Goal: Task Accomplishment & Management: Manage account settings

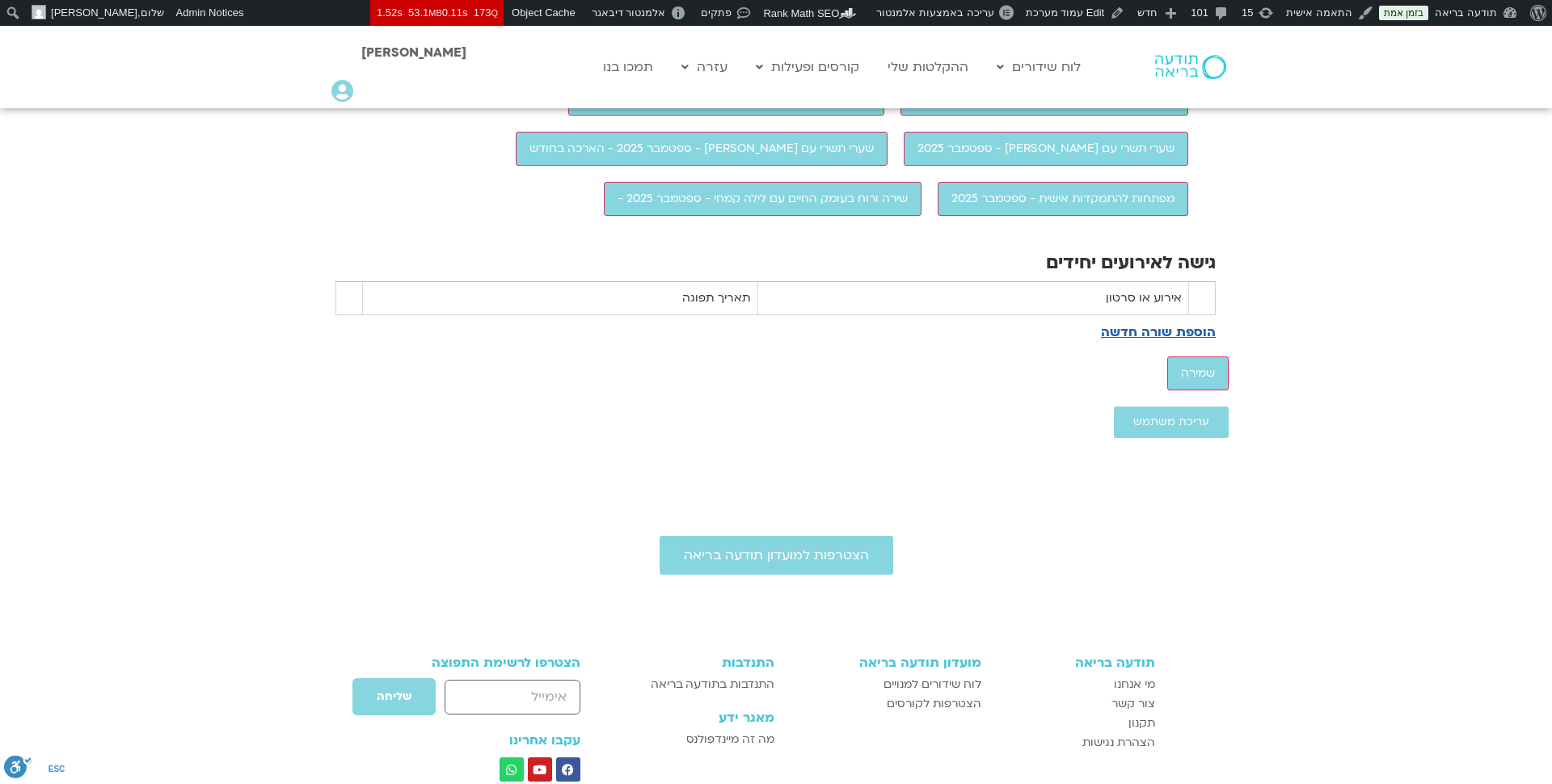
scroll to position [1581, 0]
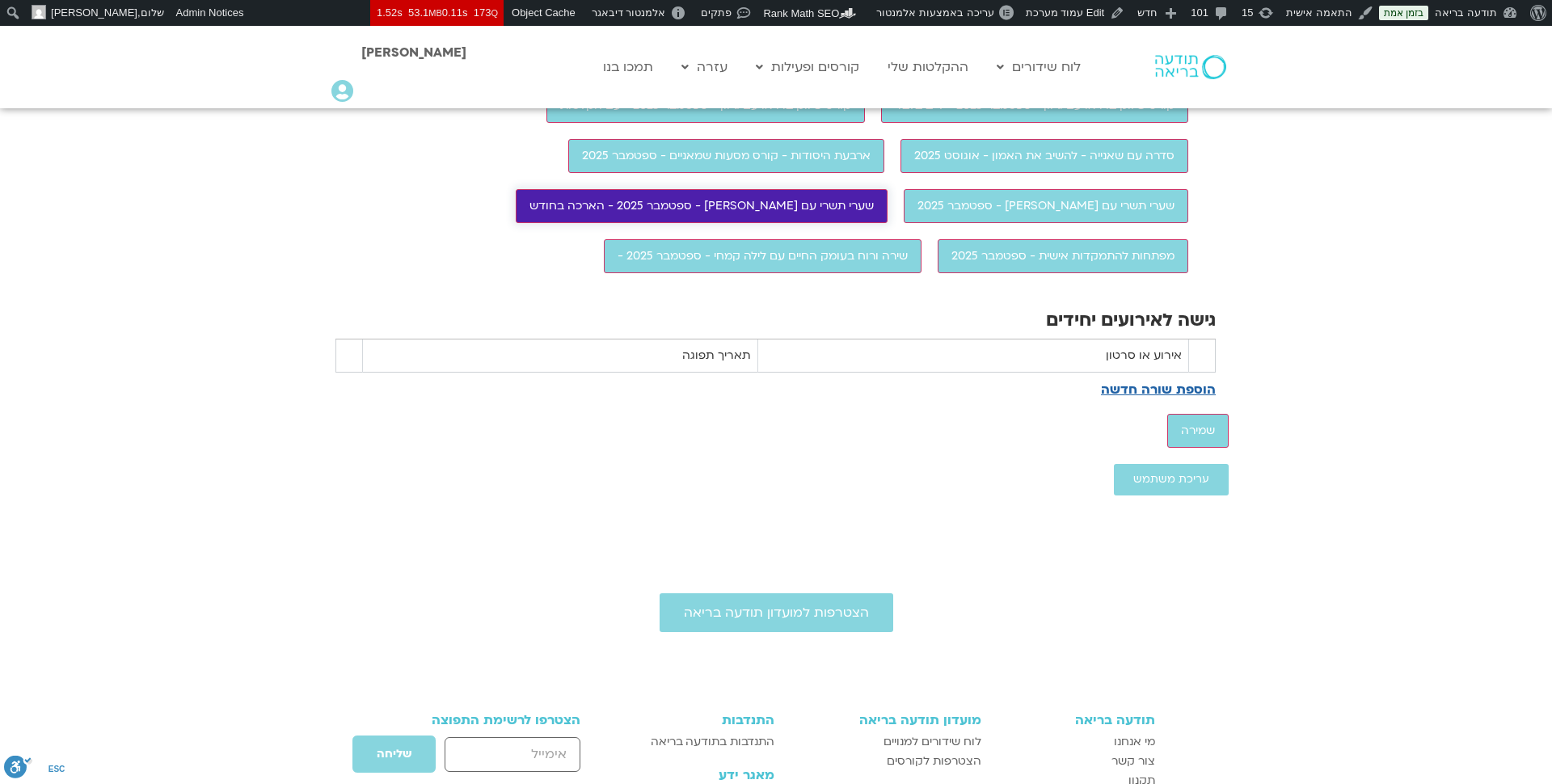
click at [888, 223] on input "שערי תשרי עם [PERSON_NAME] - ספטמבר 2025 - הארכה בחודש" at bounding box center [702, 206] width 372 height 34
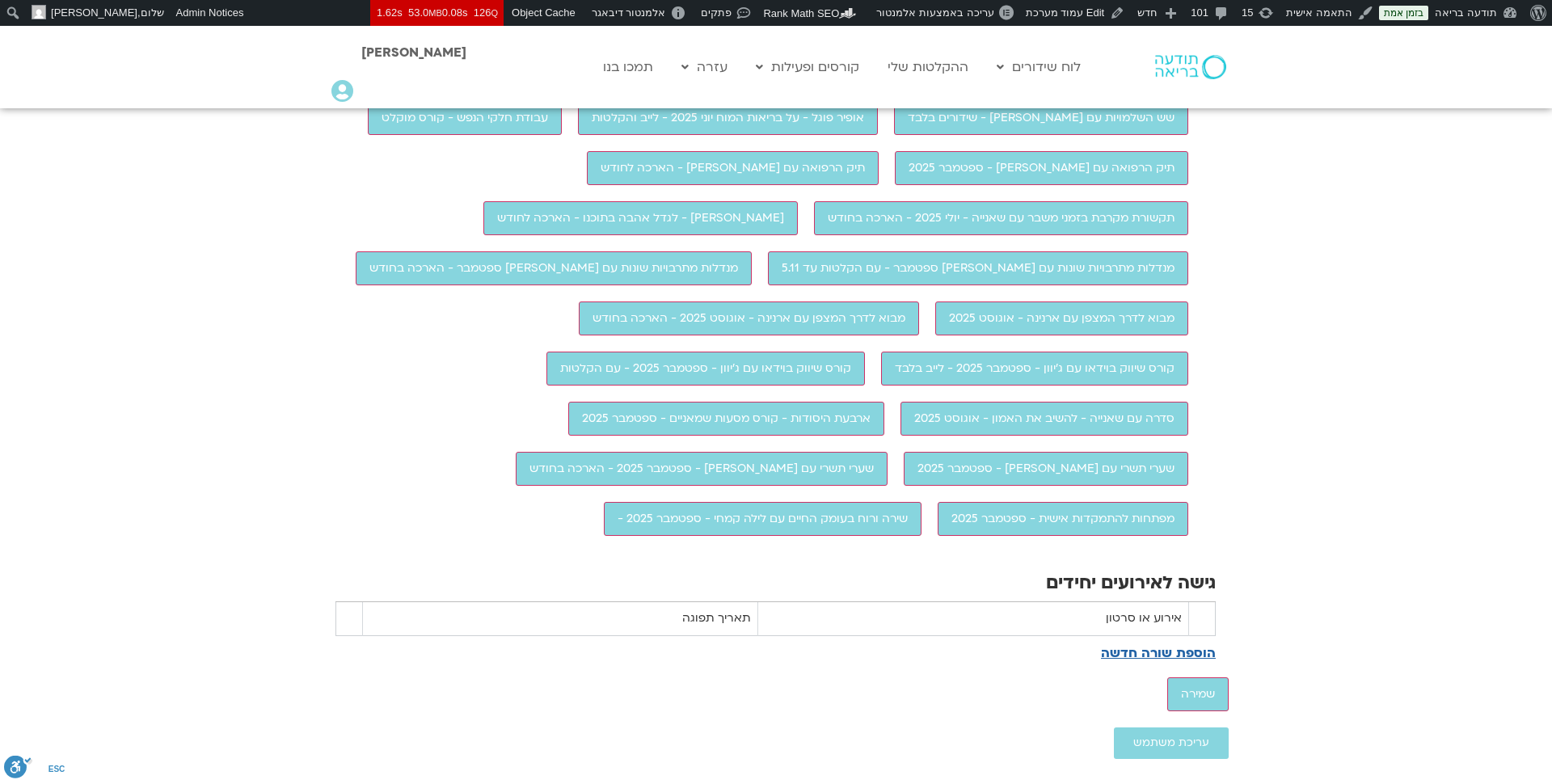
scroll to position [1366, 0]
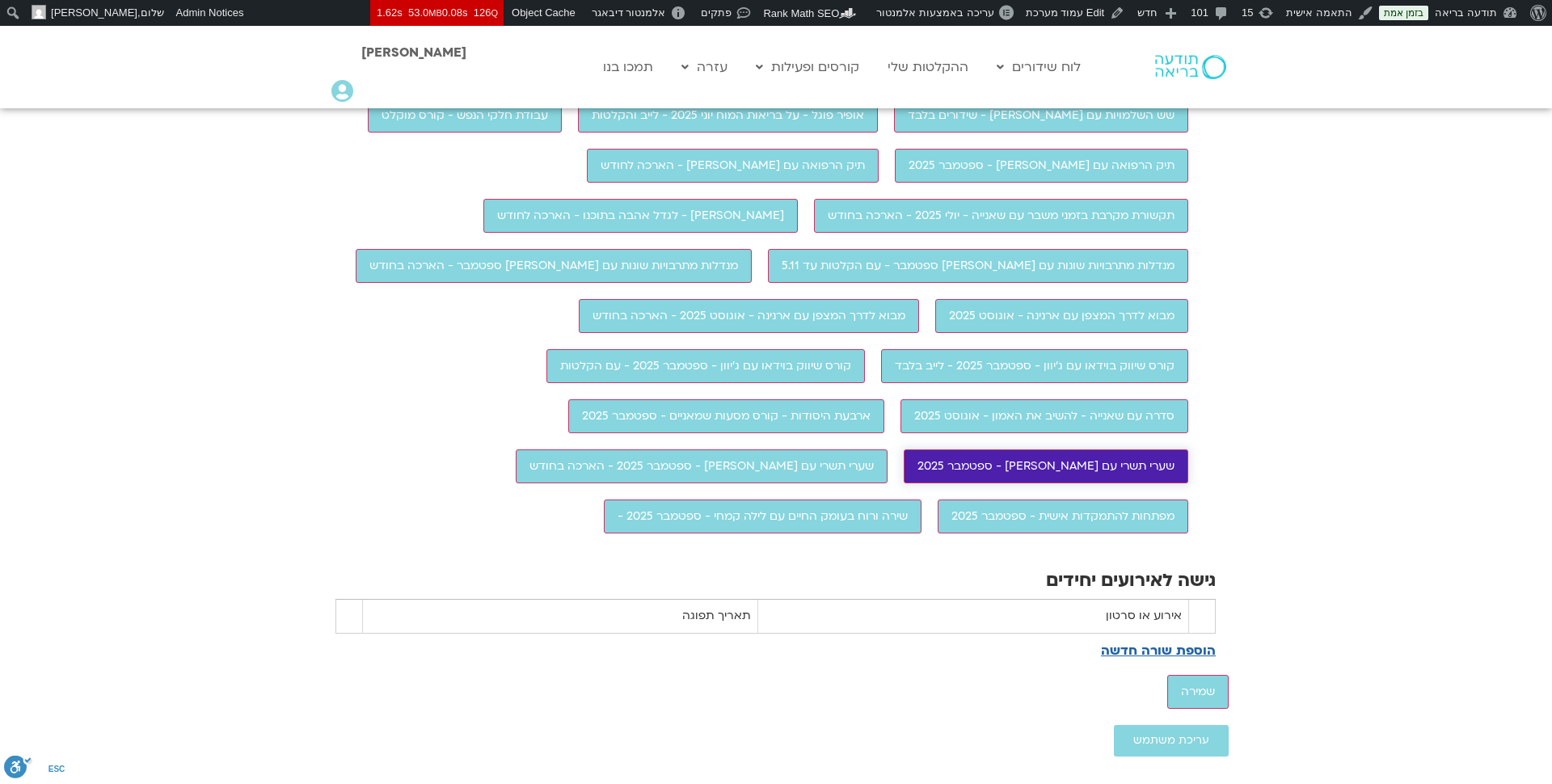
click at [904, 483] on input "שערי תשרי עם [PERSON_NAME] - ספטמבר 2025" at bounding box center [1045, 466] width 284 height 34
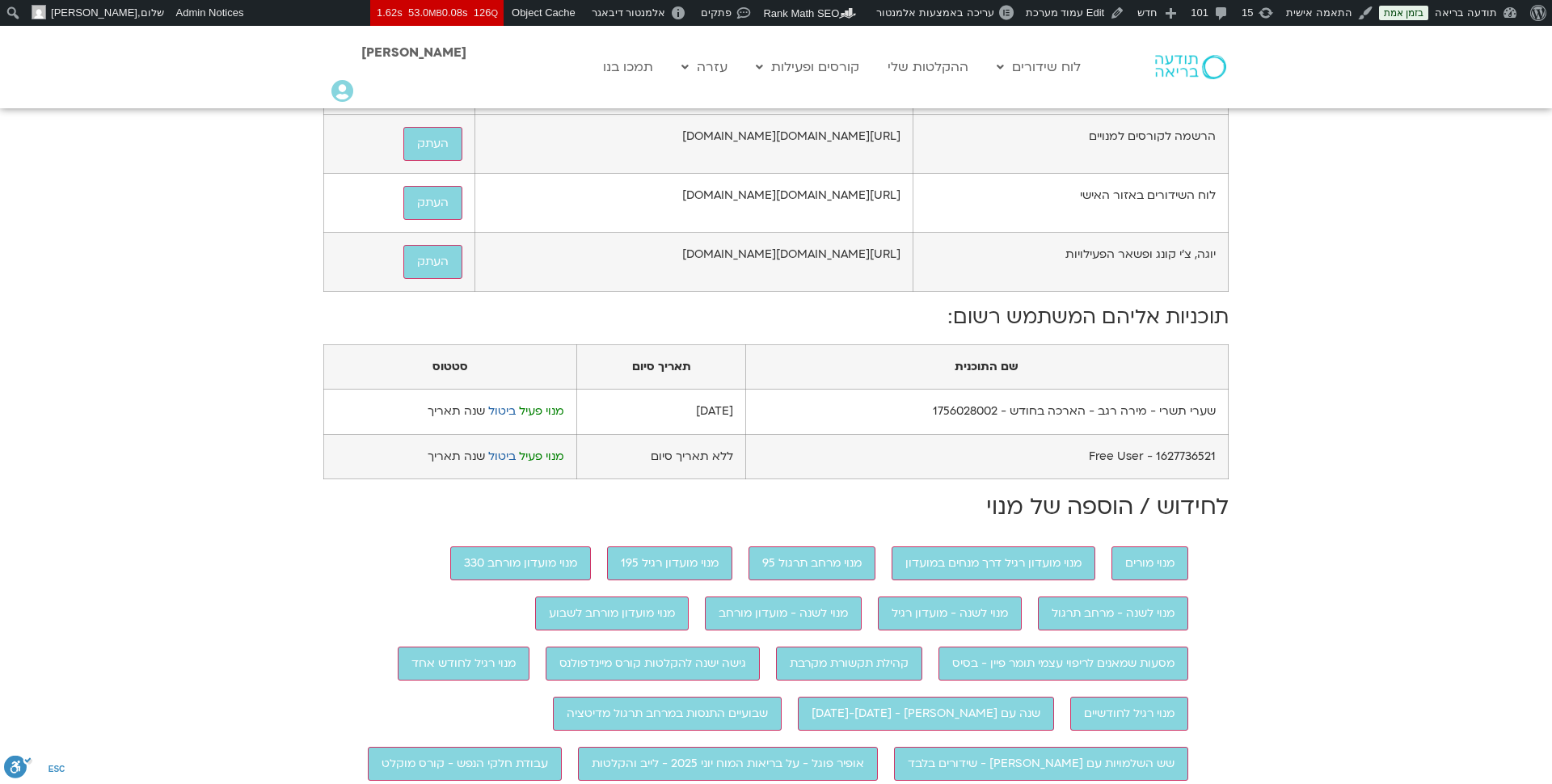
scroll to position [704, 0]
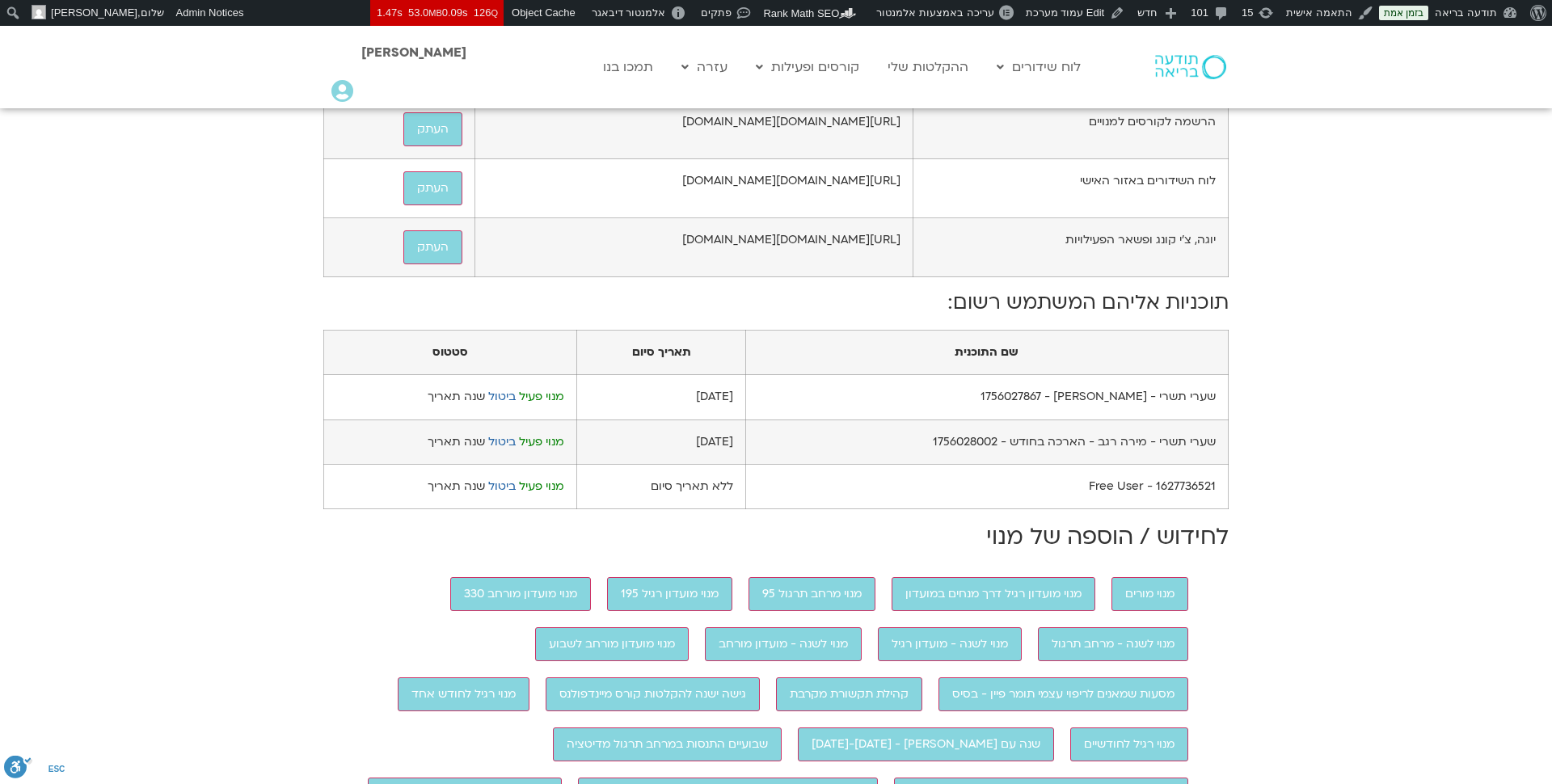
scroll to position [735, 0]
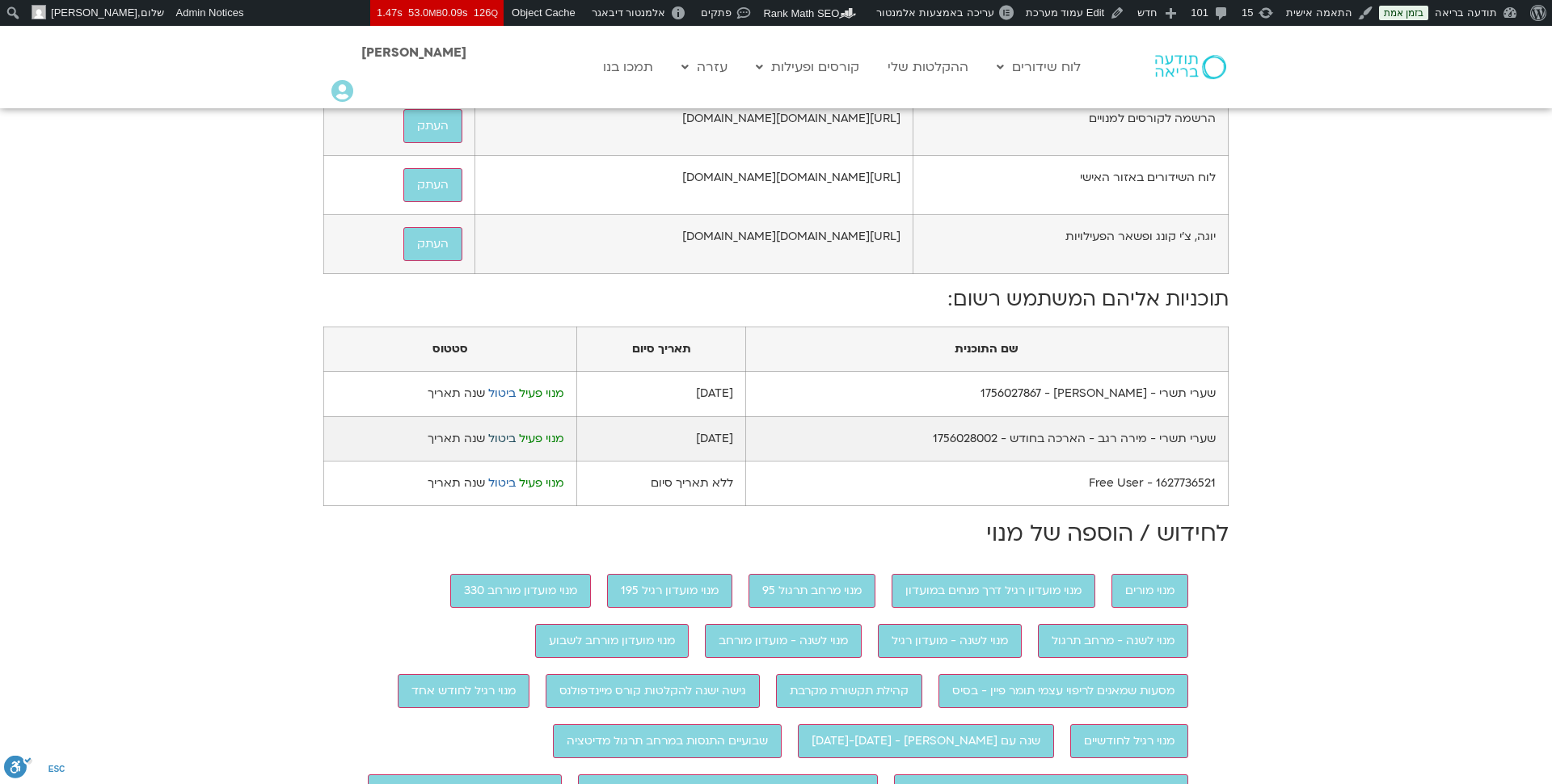
click at [503, 446] on link "ביטול" at bounding box center [502, 438] width 28 height 15
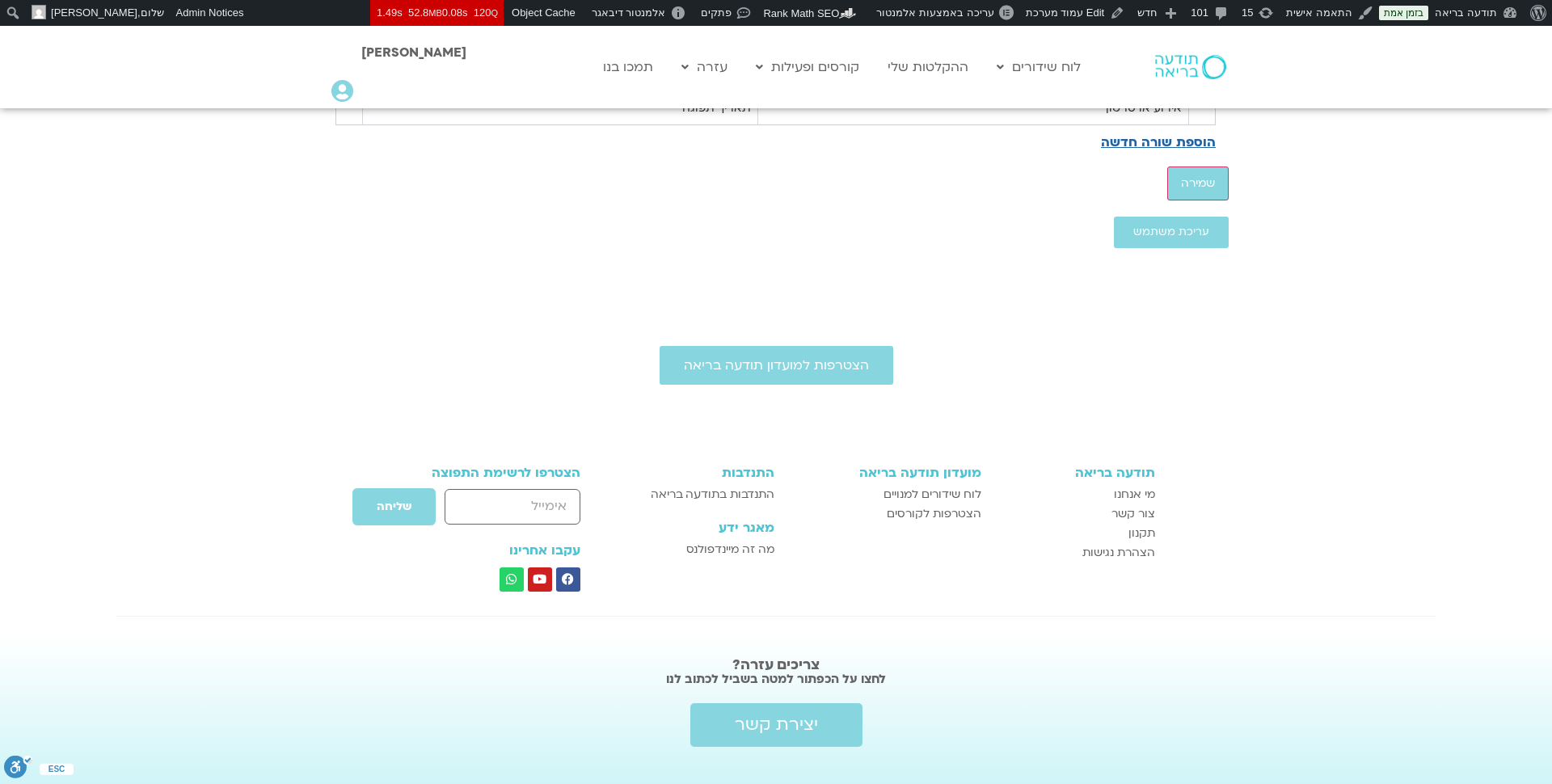
scroll to position [1963, 0]
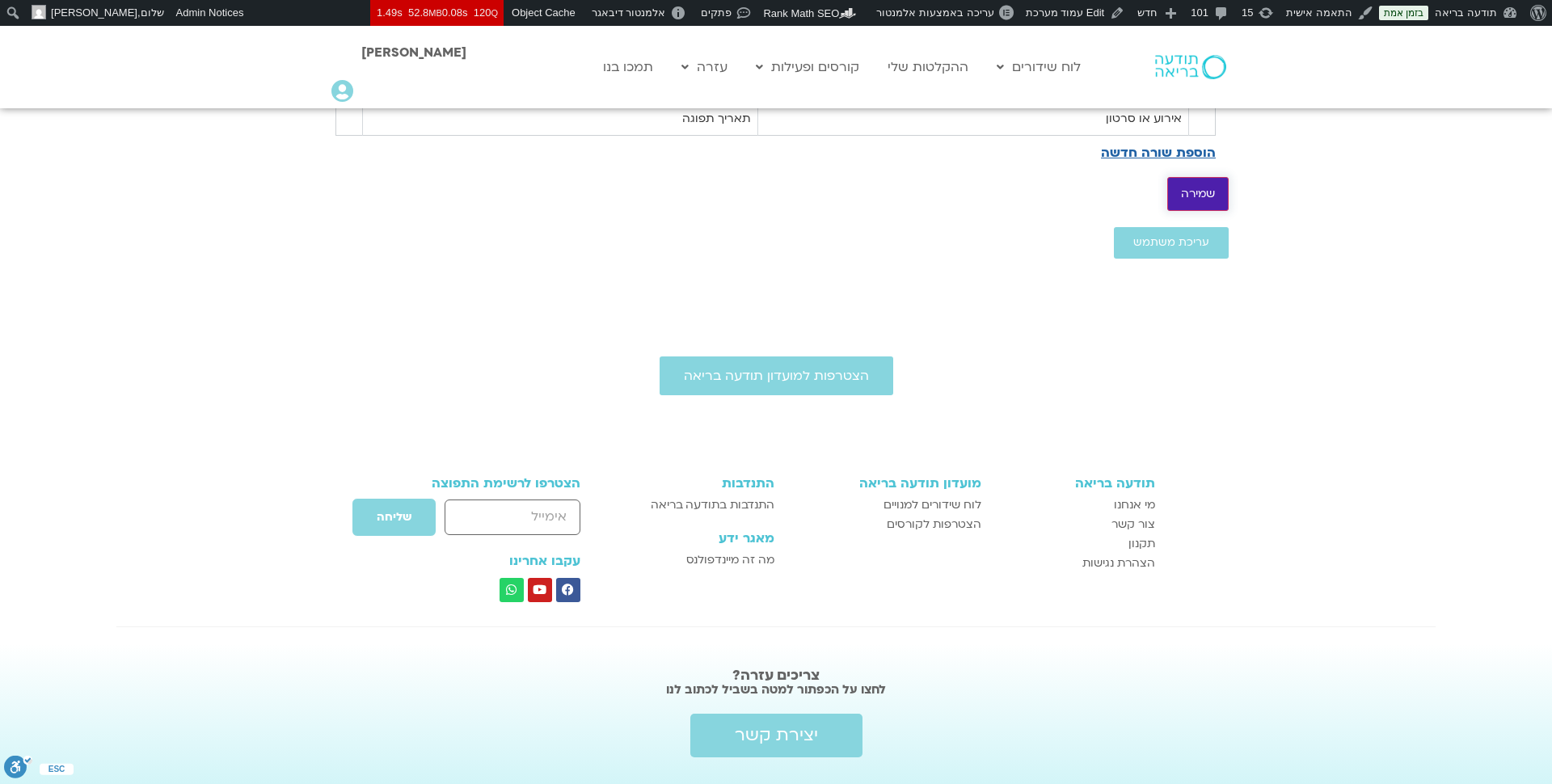
click at [1210, 211] on input "שמירה" at bounding box center [1198, 193] width 62 height 34
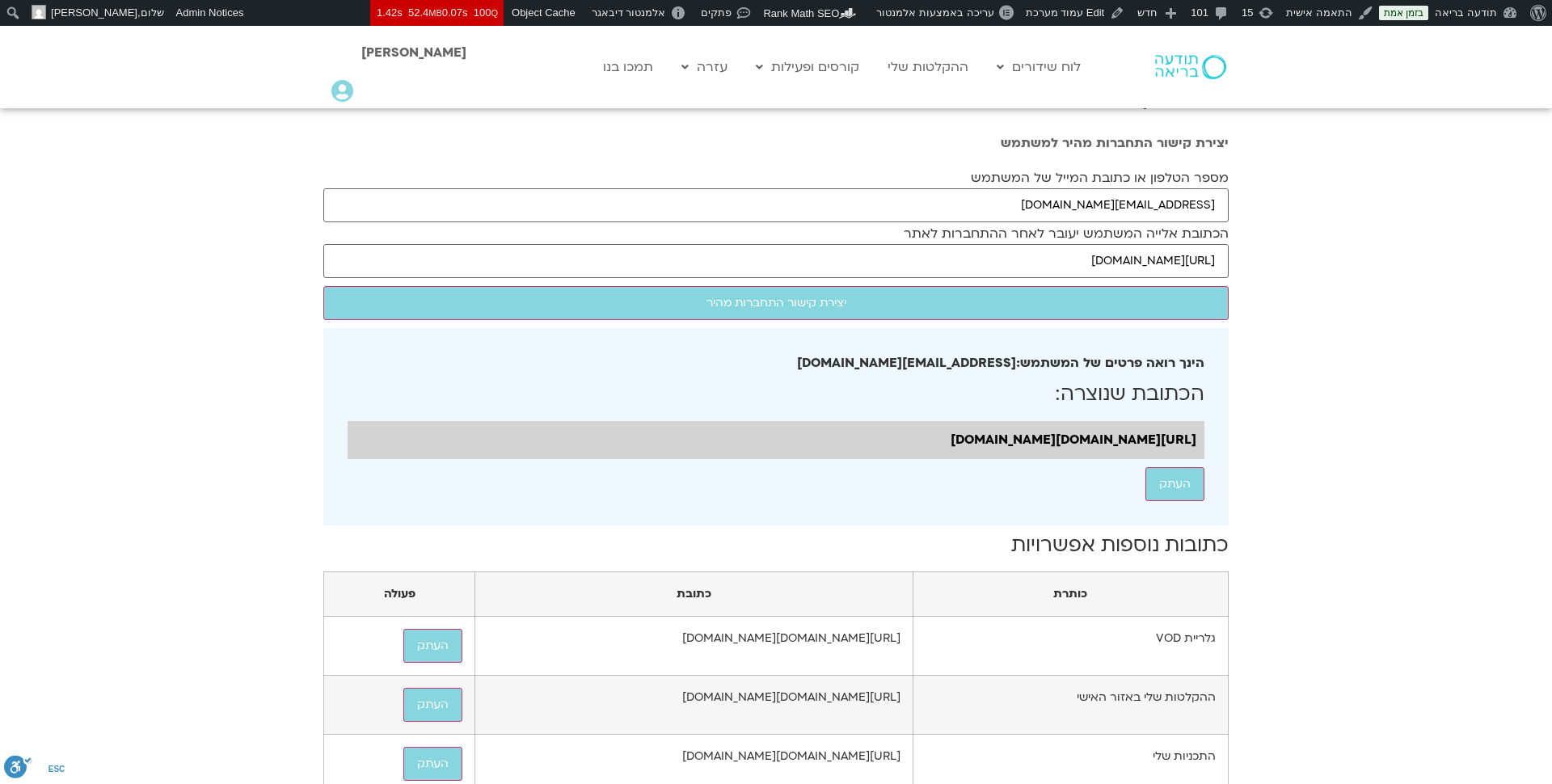
scroll to position [36, 0]
